Goal: Check status: Check status

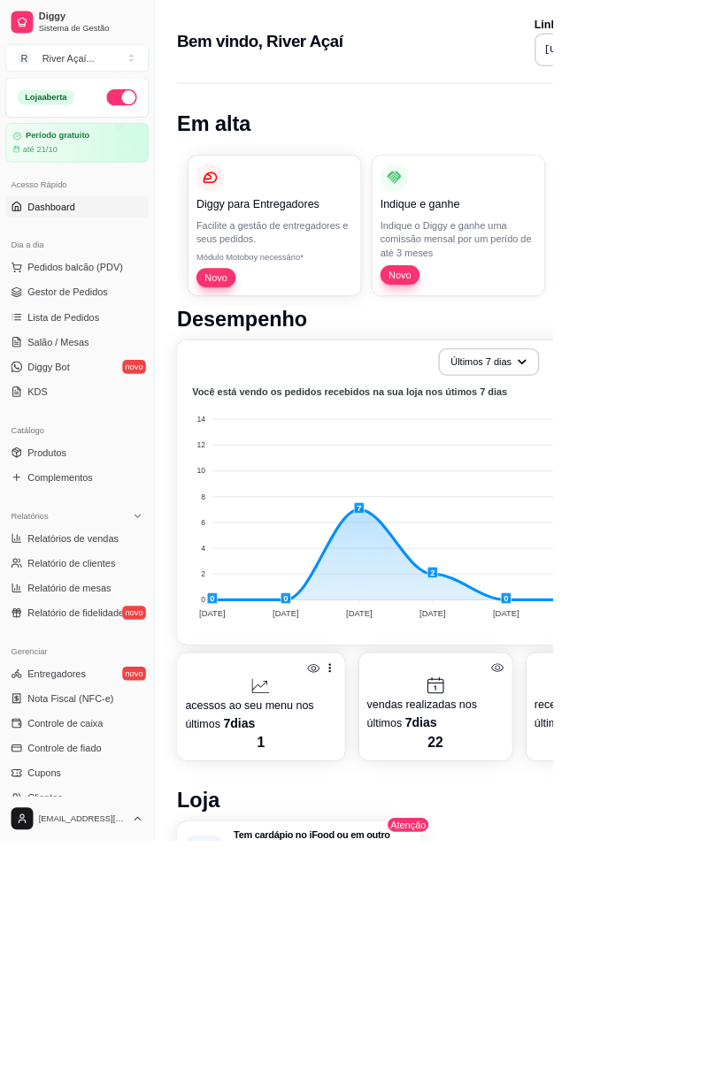
click at [644, 469] on button "Últimos 7 dias" at bounding box center [625, 463] width 129 height 35
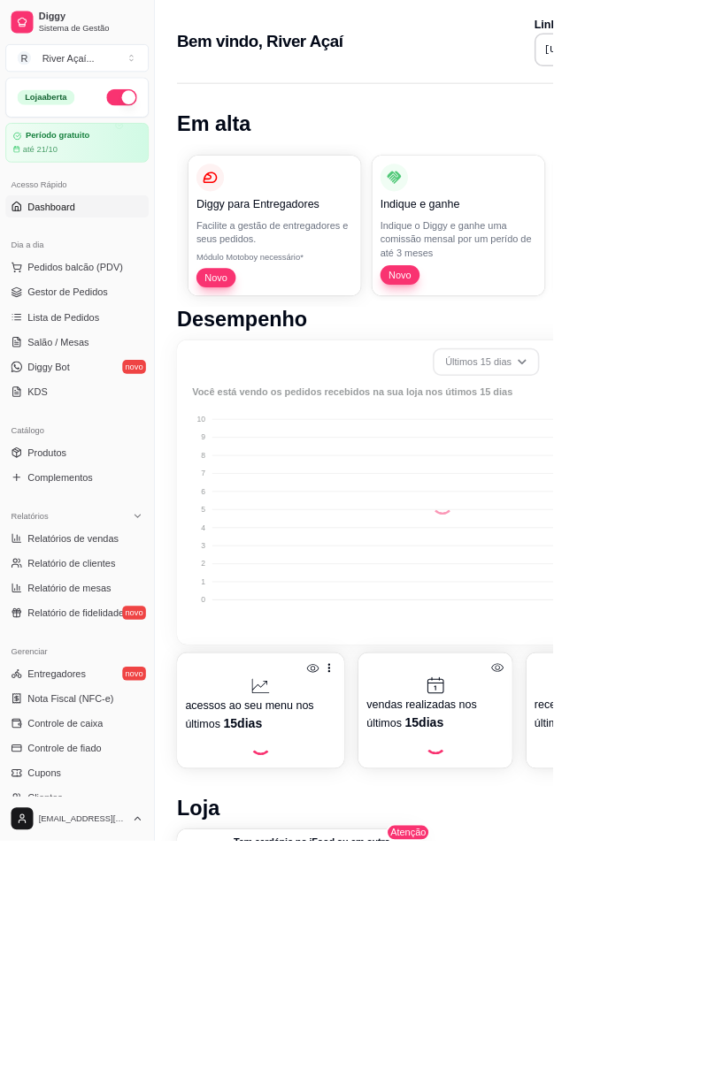
click at [563, 527] on li "Últimos 15 dias" at bounding box center [625, 535] width 157 height 27
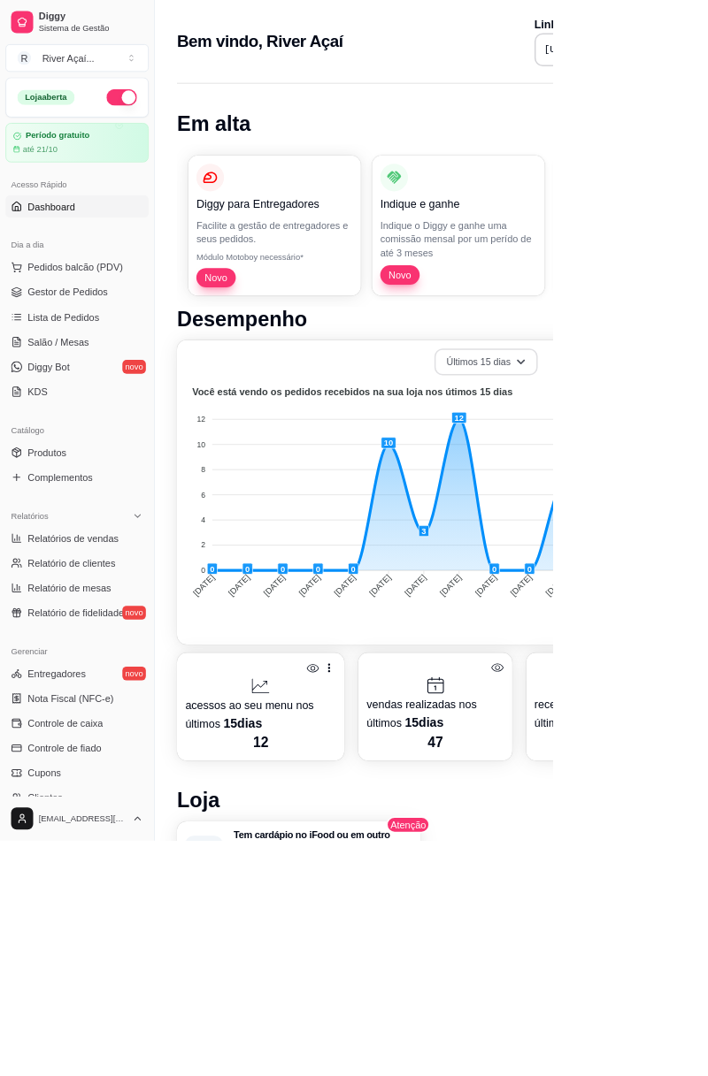
click at [589, 449] on button "Últimos 15 dias" at bounding box center [621, 464] width 132 height 34
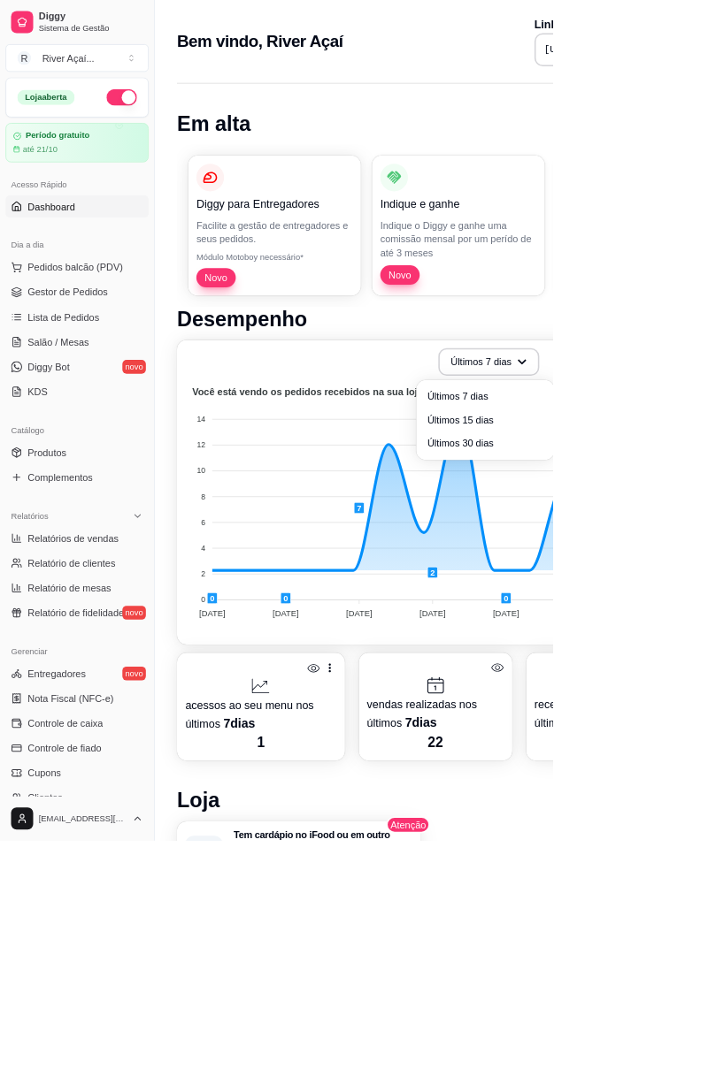
click at [555, 502] on span "Últimos 7 dias" at bounding box center [621, 508] width 149 height 18
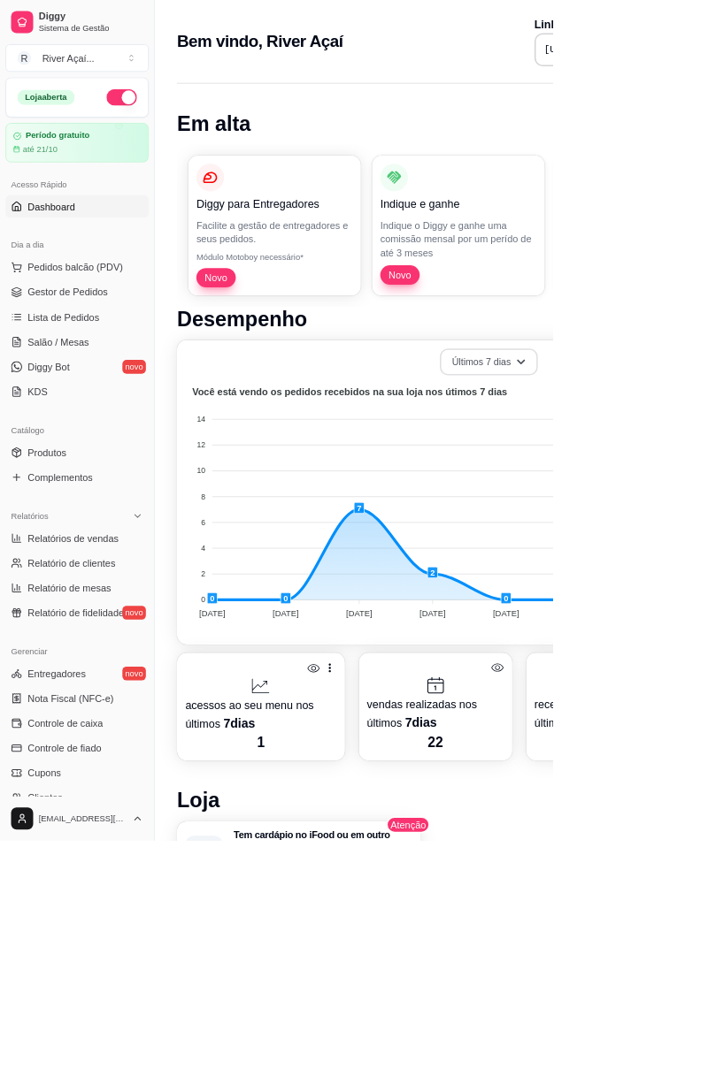
click at [584, 456] on button "Últimos 7 dias" at bounding box center [626, 464] width 126 height 34
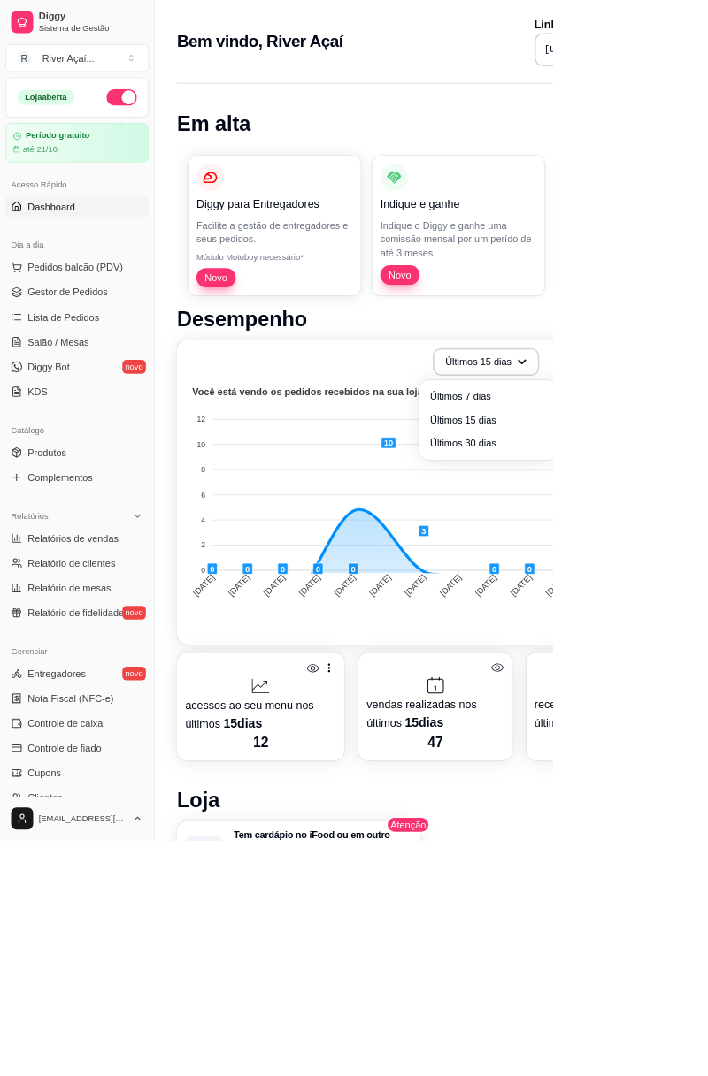
click at [579, 550] on li "Últimos 15 dias" at bounding box center [624, 538] width 163 height 28
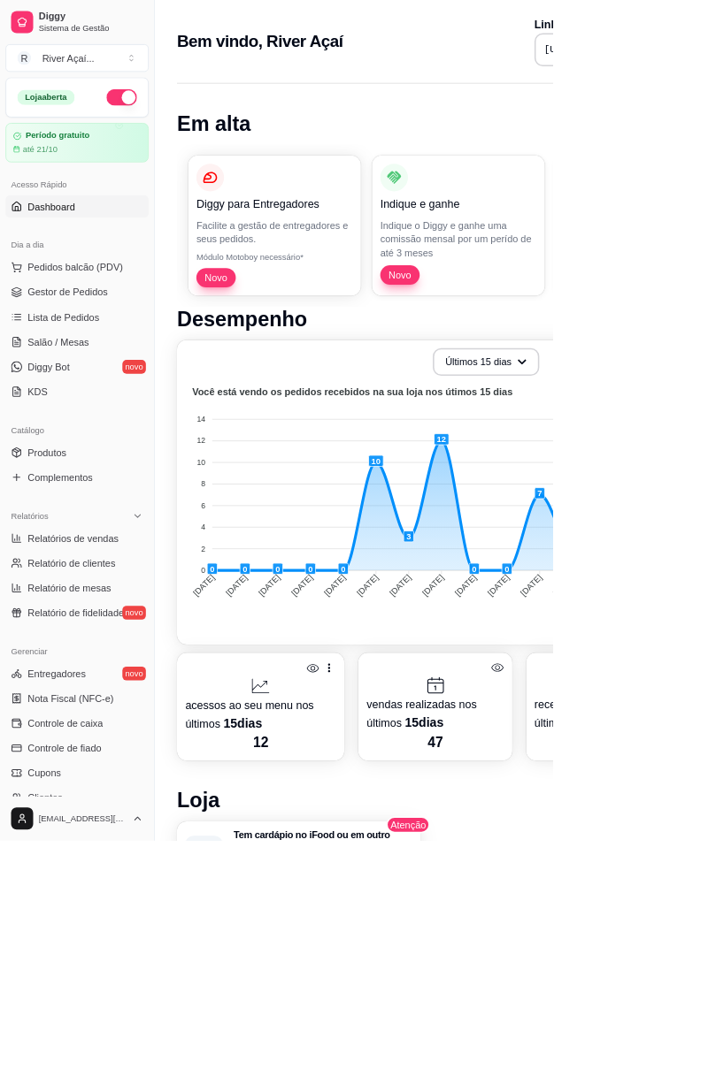
click at [707, 499] on foreignobject at bounding box center [552, 647] width 630 height 310
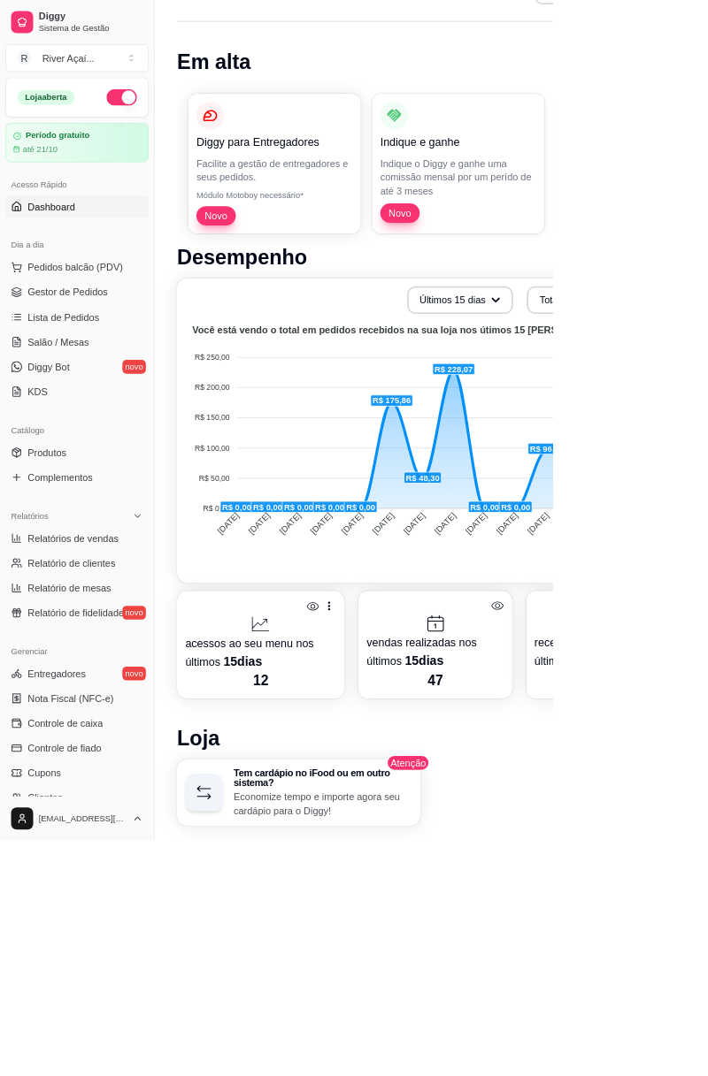
click at [65, 374] on span "Gestor de Pedidos" at bounding box center [86, 374] width 103 height 18
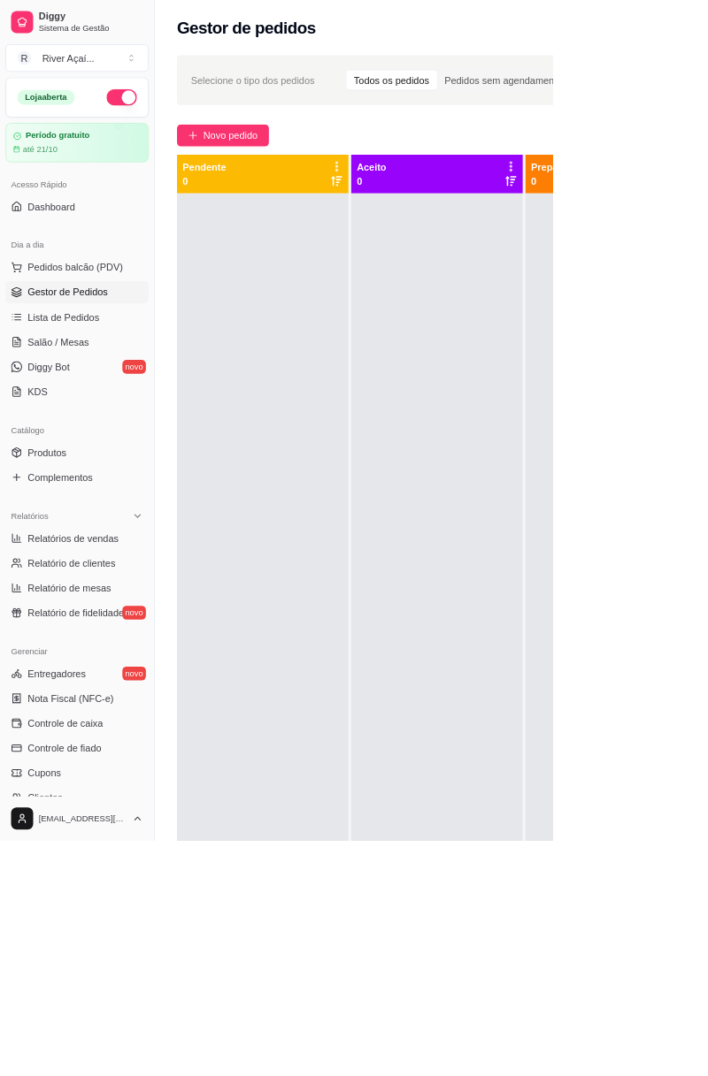
click at [50, 265] on span "Dashboard" at bounding box center [65, 265] width 61 height 18
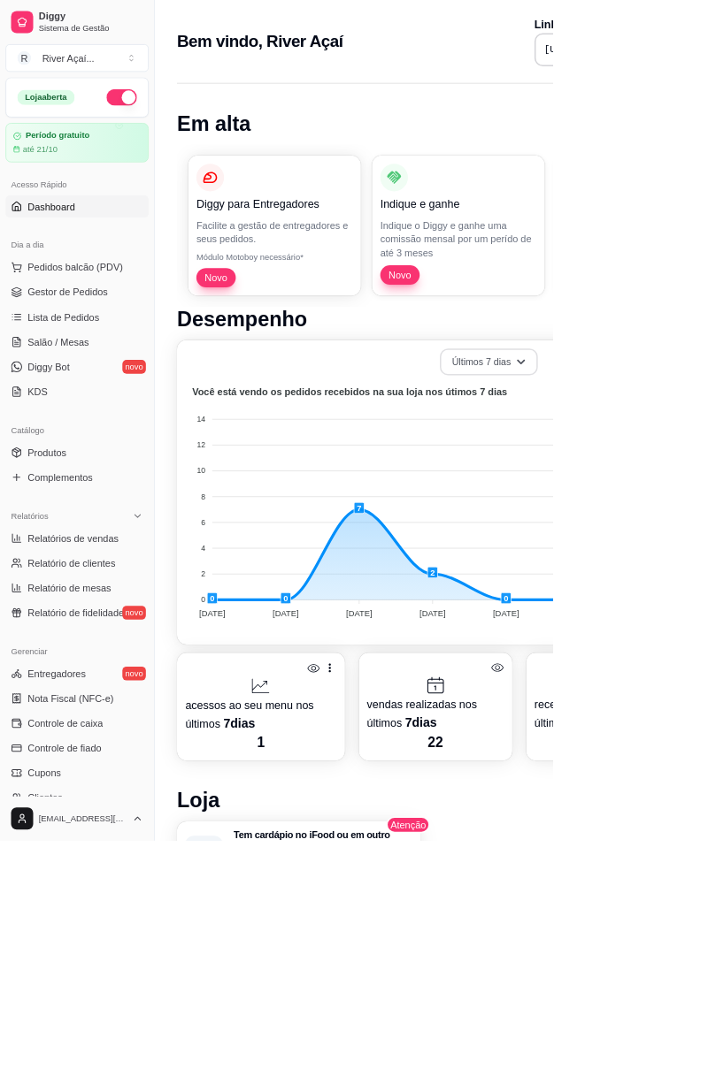
click at [600, 458] on button "Últimos 7 dias" at bounding box center [626, 464] width 126 height 34
click at [561, 533] on span "Últimos 15 dias" at bounding box center [624, 538] width 149 height 18
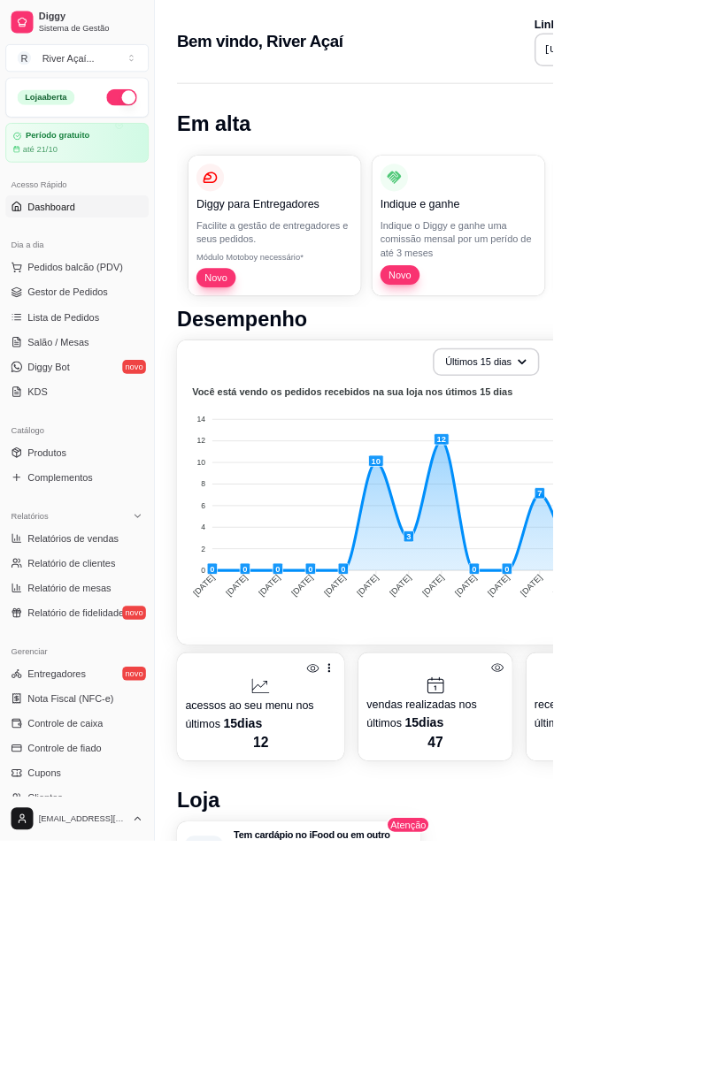
click at [67, 370] on span "Gestor de Pedidos" at bounding box center [86, 374] width 103 height 18
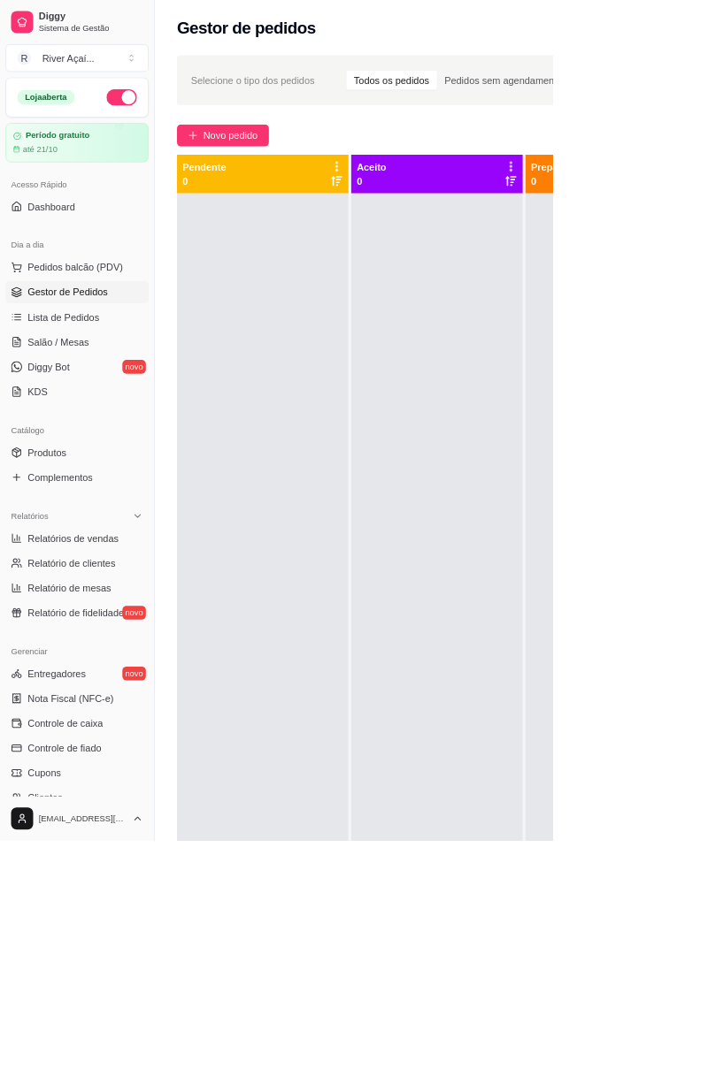
click at [61, 264] on span "Dashboard" at bounding box center [65, 265] width 61 height 18
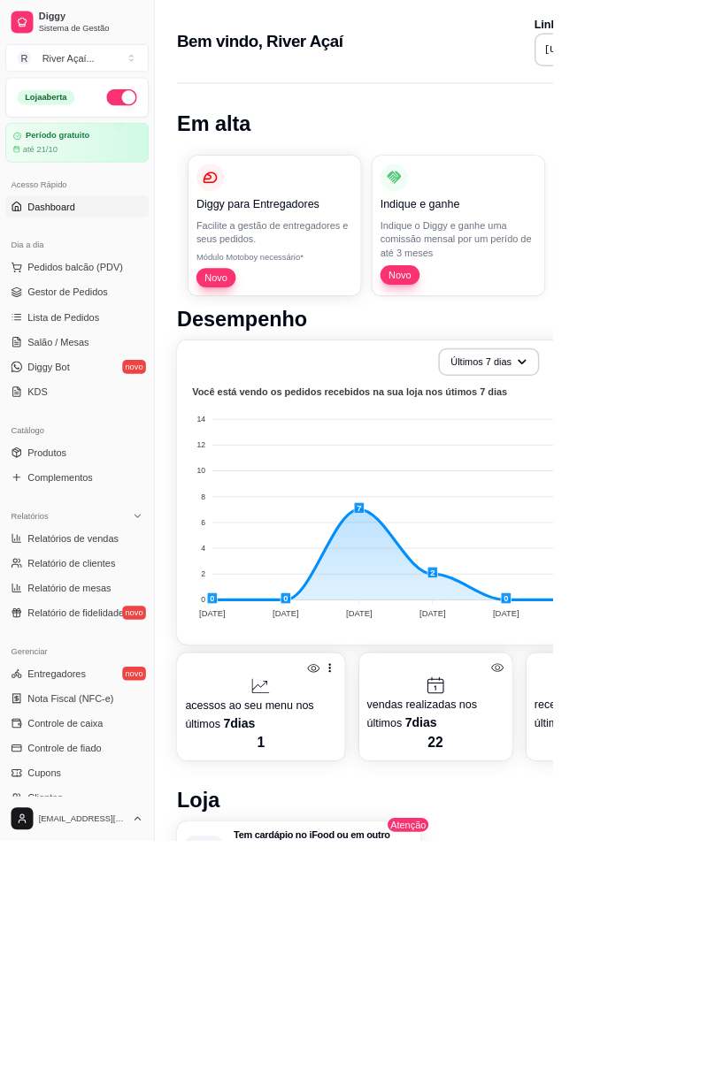
click at [615, 476] on button "Últimos 7 dias" at bounding box center [625, 463] width 129 height 35
click at [603, 453] on button "Últimos 7 dias" at bounding box center [626, 464] width 126 height 34
click at [575, 533] on span "Últimos 15 dias" at bounding box center [624, 538] width 149 height 18
click at [654, 477] on button "Últimos 7 dias" at bounding box center [625, 463] width 129 height 35
